Goal: Task Accomplishment & Management: Use online tool/utility

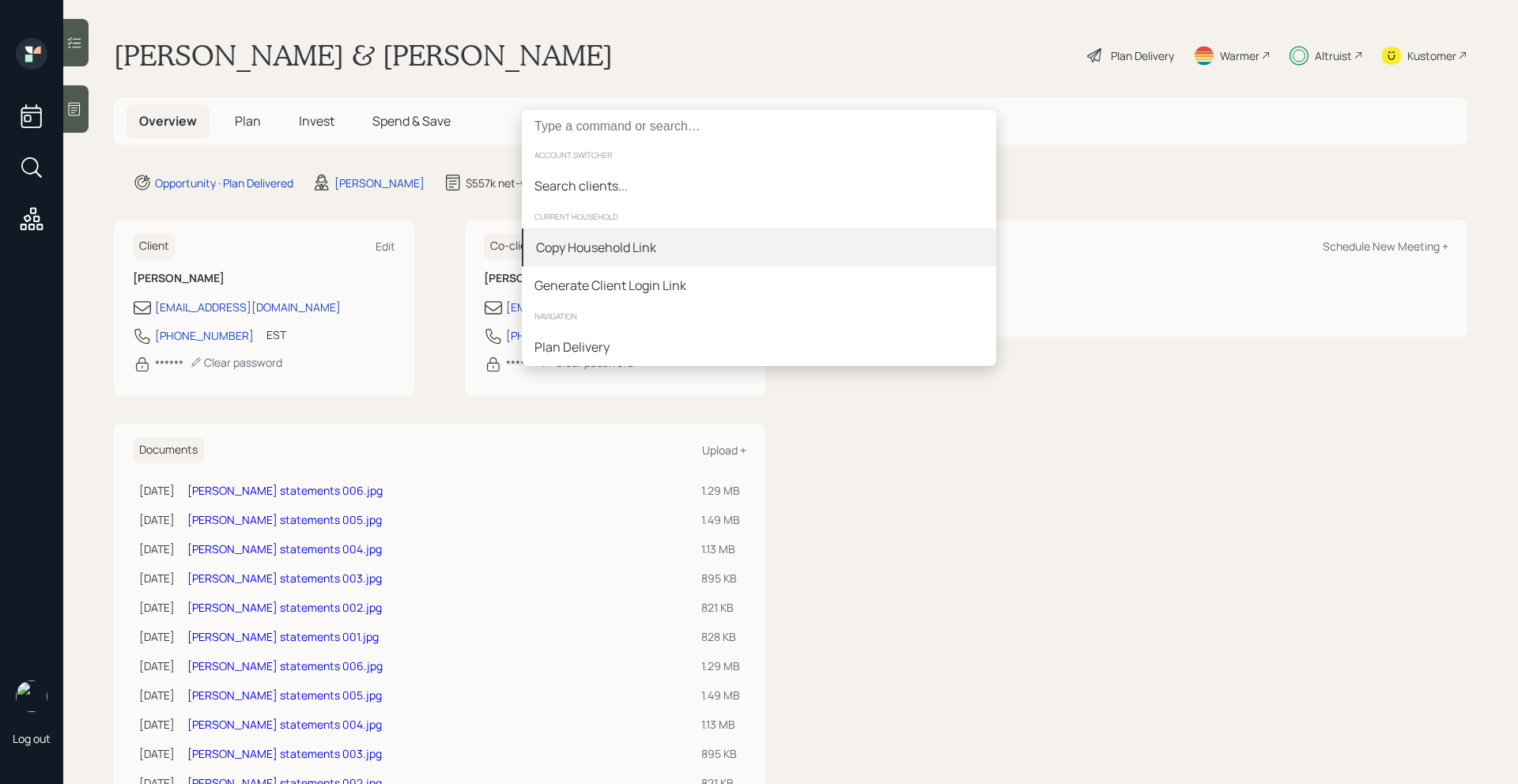
click at [773, 258] on div "Copy Household Link" at bounding box center [759, 247] width 474 height 38
